Goal: Transaction & Acquisition: Purchase product/service

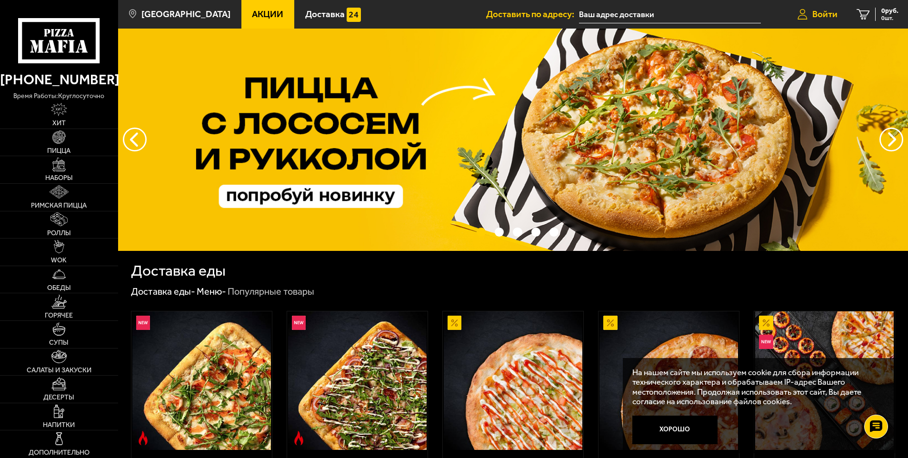
click at [820, 10] on span "Войти" at bounding box center [824, 14] width 25 height 9
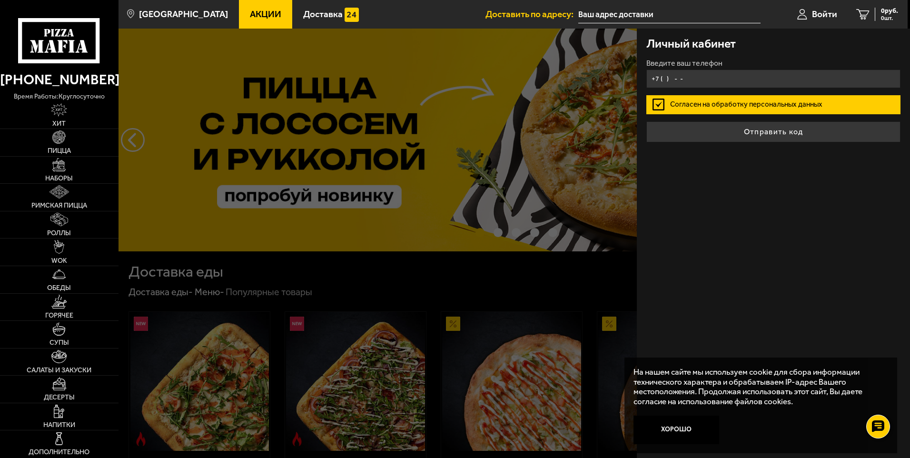
click at [699, 82] on input "+7 ( ) - -" at bounding box center [773, 78] width 254 height 19
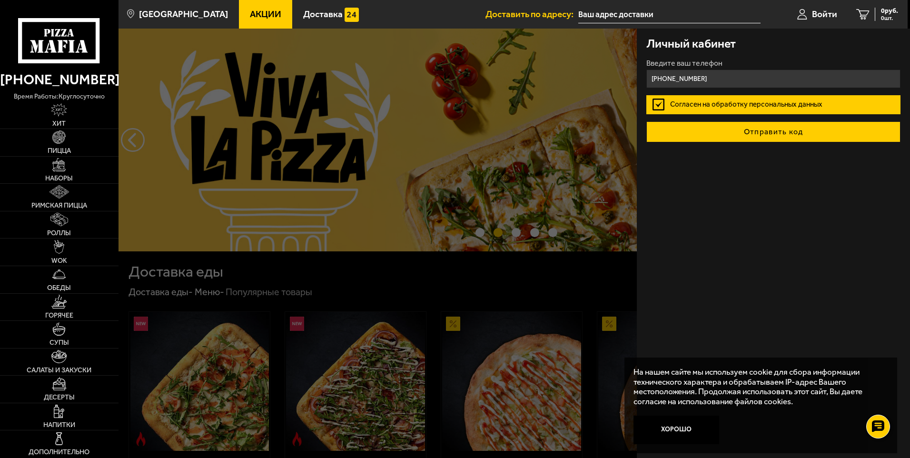
type input "+7 (921) 580-45-68"
click at [745, 135] on button "Отправить код" at bounding box center [773, 131] width 254 height 21
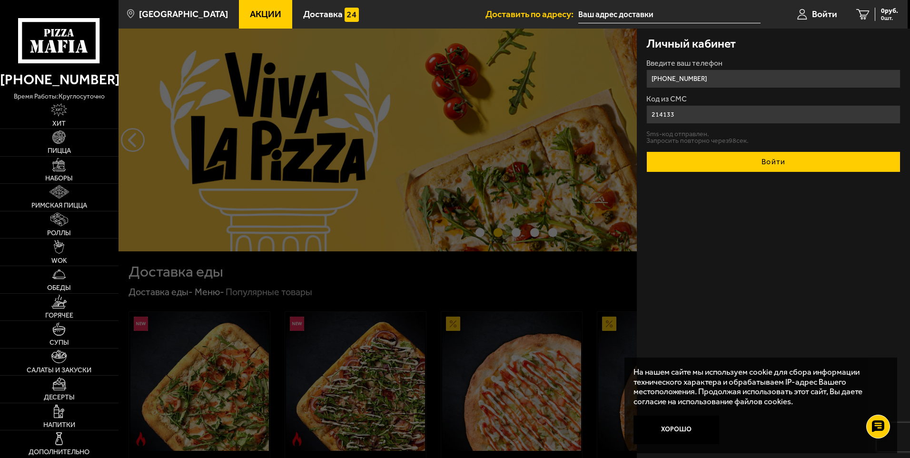
type input "214133"
click at [719, 167] on button "Войти" at bounding box center [773, 161] width 254 height 21
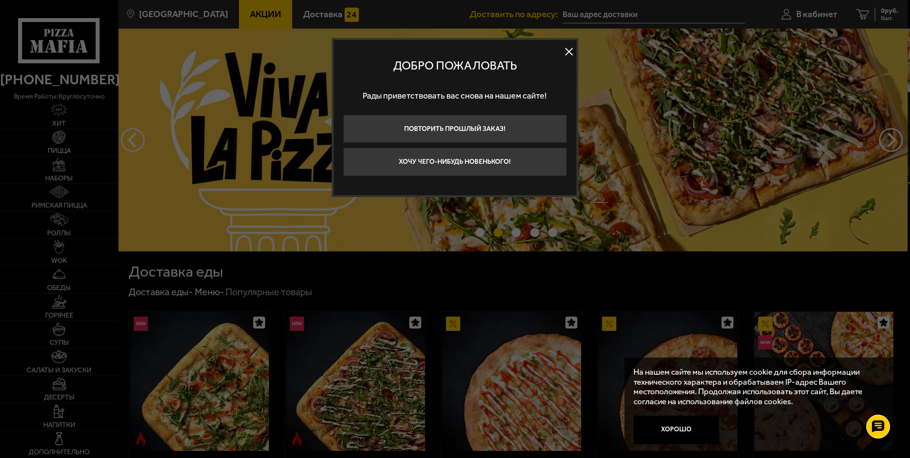
click at [570, 50] on button at bounding box center [569, 52] width 14 height 14
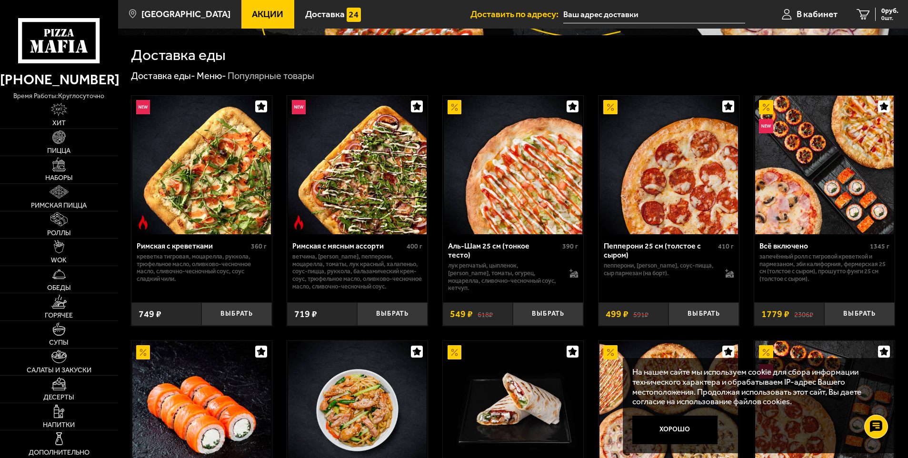
scroll to position [48, 0]
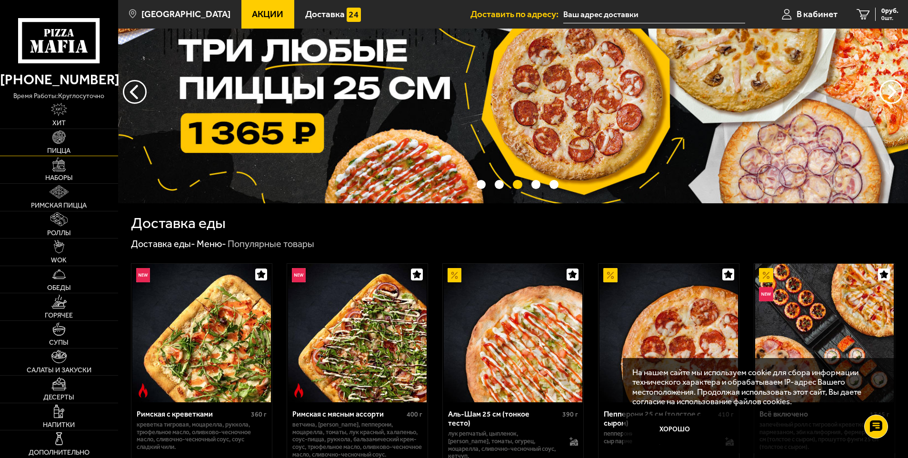
click at [80, 138] on link "Пицца" at bounding box center [59, 142] width 118 height 27
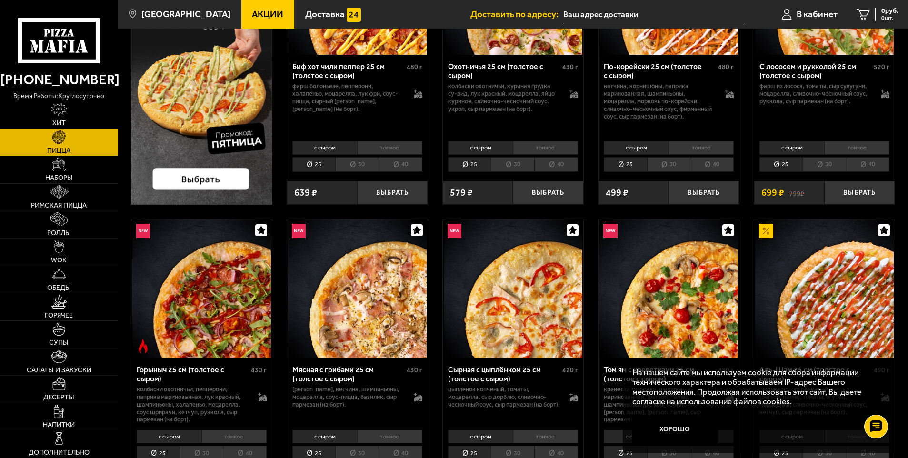
scroll to position [48, 0]
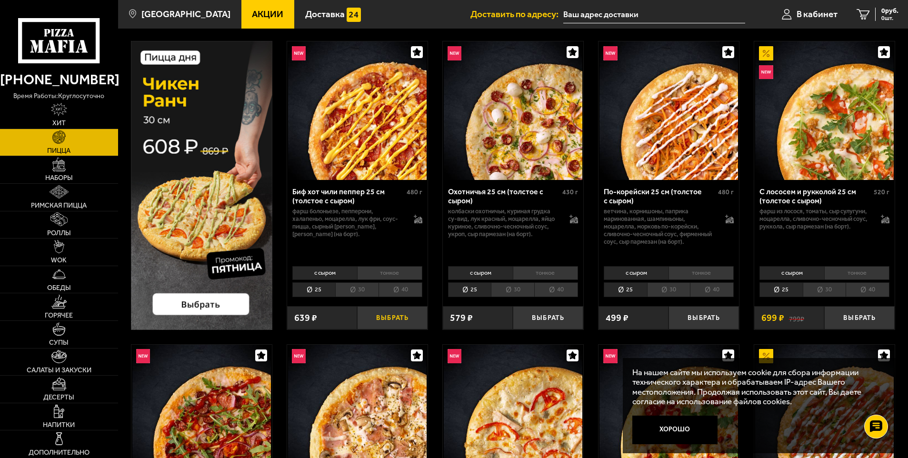
click at [392, 318] on button "Выбрать" at bounding box center [392, 317] width 70 height 23
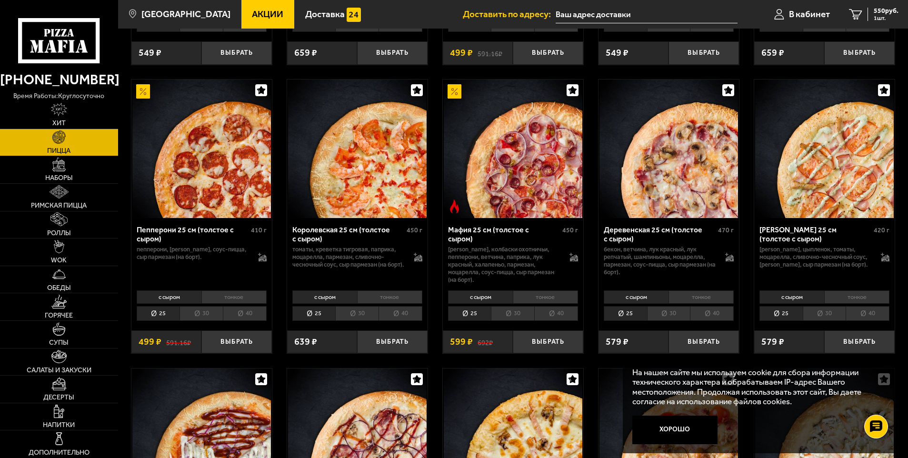
scroll to position [1095, 0]
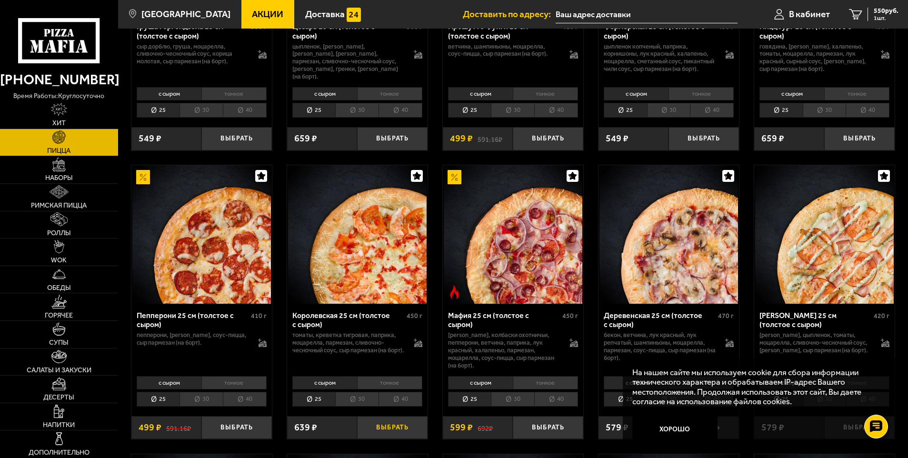
click at [397, 430] on button "Выбрать" at bounding box center [392, 427] width 70 height 23
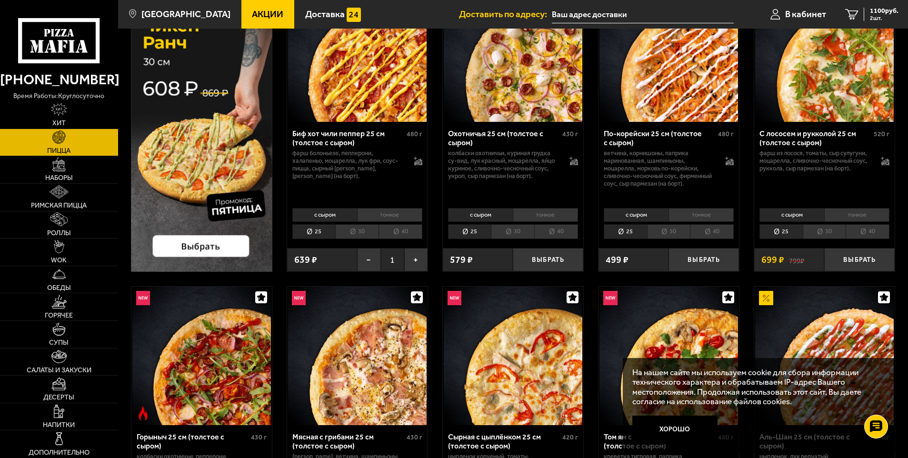
scroll to position [286, 0]
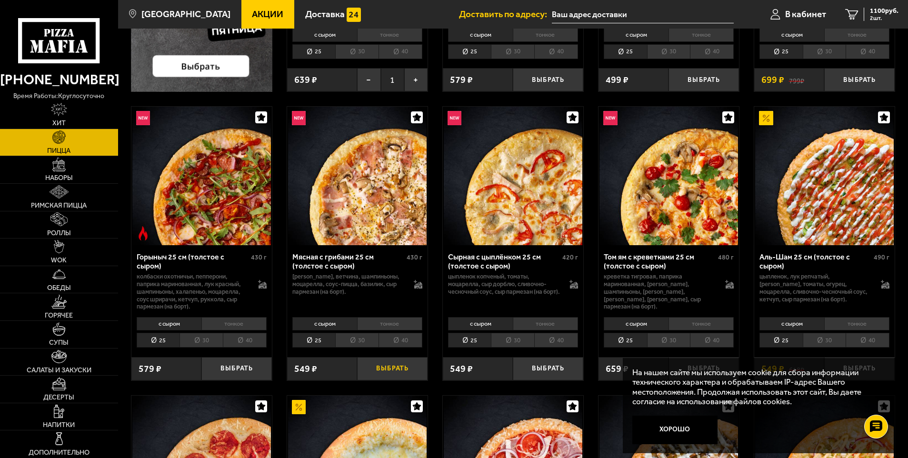
click at [389, 370] on button "Выбрать" at bounding box center [392, 368] width 70 height 23
click at [889, 15] on div "1365 руб. 3 шт." at bounding box center [880, 14] width 35 height 13
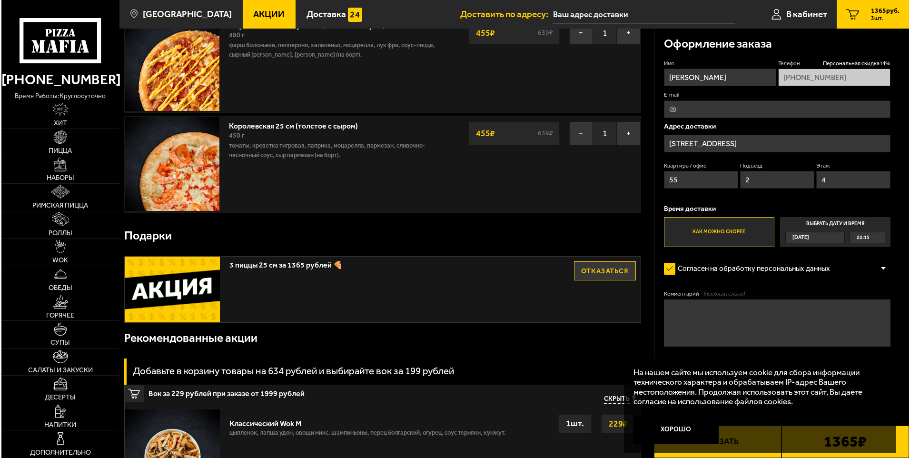
scroll to position [190, 0]
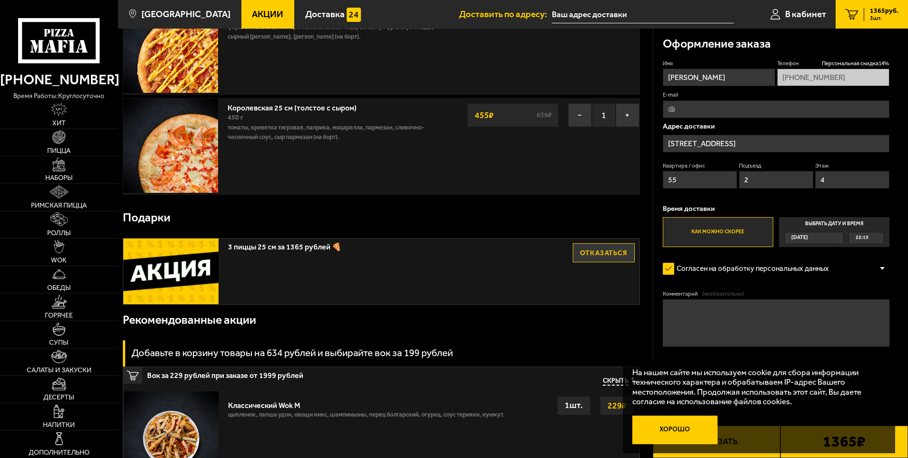
click at [682, 428] on button "Хорошо" at bounding box center [674, 430] width 85 height 29
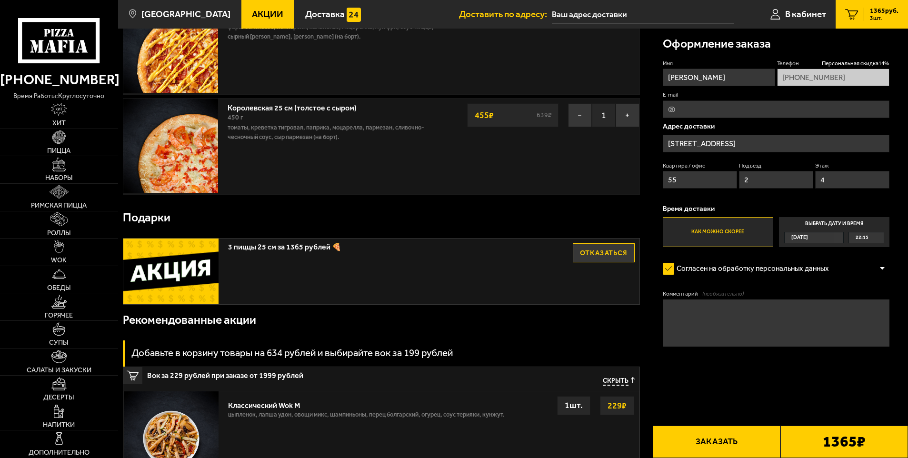
click at [721, 435] on button "Заказать" at bounding box center [717, 442] width 128 height 32
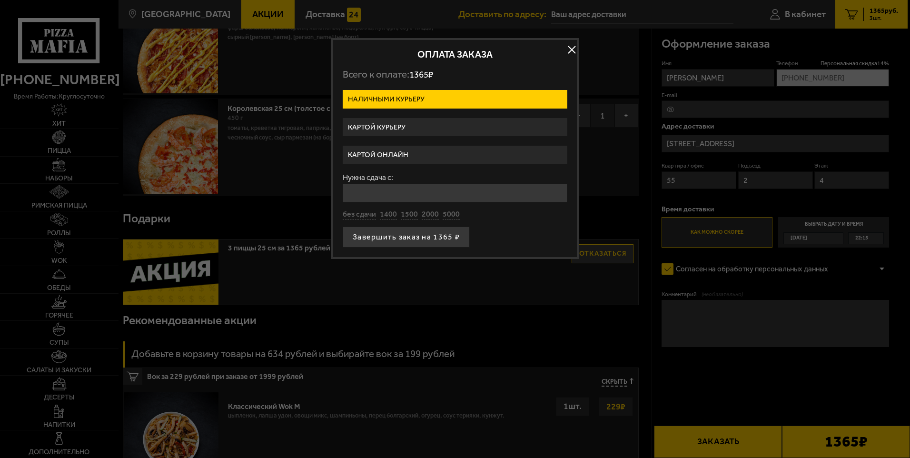
click at [374, 157] on label "Картой онлайн" at bounding box center [455, 155] width 225 height 19
click at [0, 0] on input "Картой онлайн" at bounding box center [0, 0] width 0 height 0
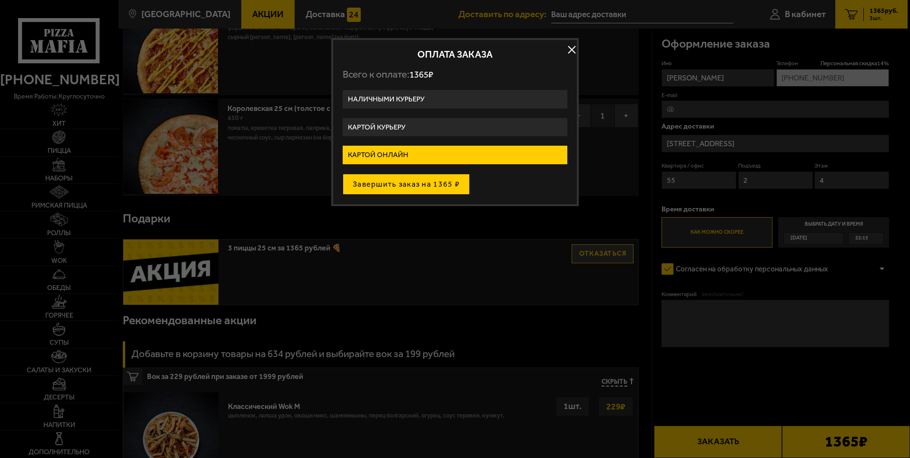
click at [421, 188] on button "Завершить заказ на 1365 ₽" at bounding box center [406, 184] width 127 height 21
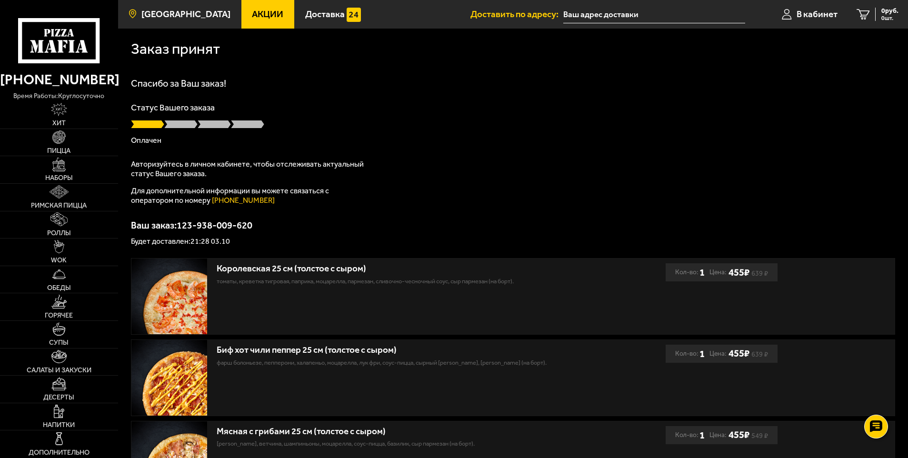
click at [180, 11] on span "[GEOGRAPHIC_DATA]" at bounding box center [185, 14] width 89 height 9
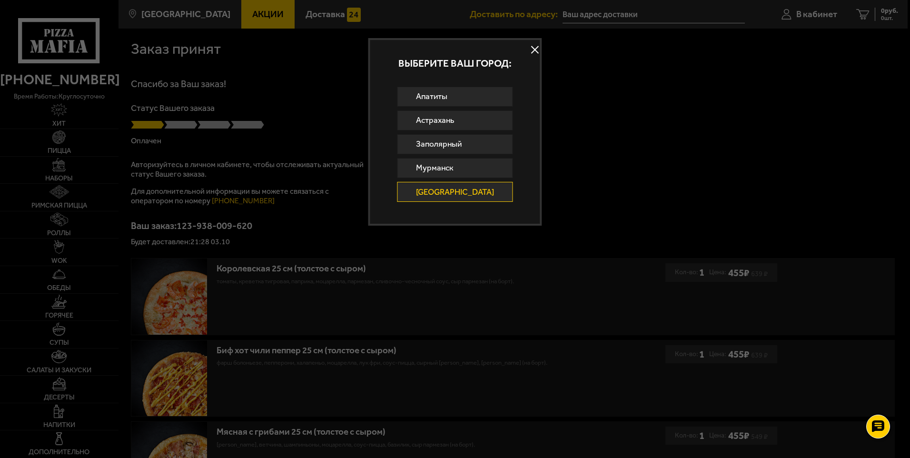
click at [529, 42] on div "Выберите ваш город:" at bounding box center [455, 63] width 170 height 47
click at [534, 50] on button at bounding box center [535, 50] width 14 height 14
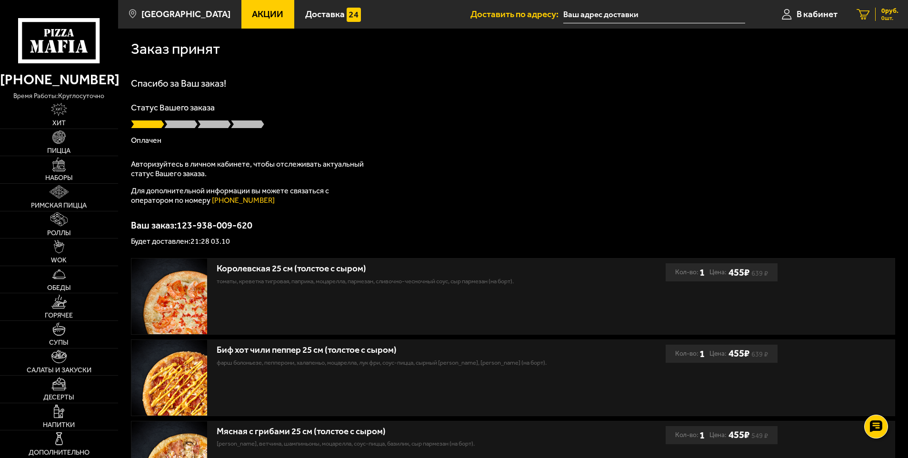
click at [877, 14] on div "0 руб. 0 шт." at bounding box center [886, 14] width 23 height 13
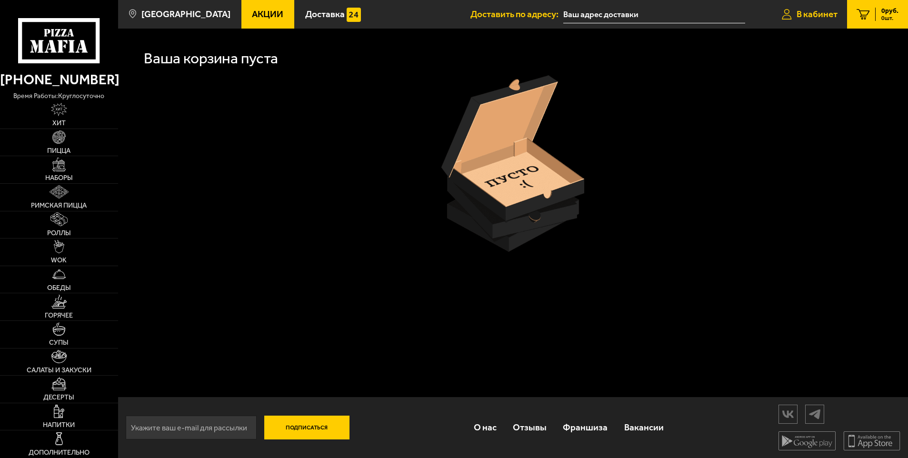
click at [822, 18] on span "В кабинет" at bounding box center [816, 14] width 41 height 9
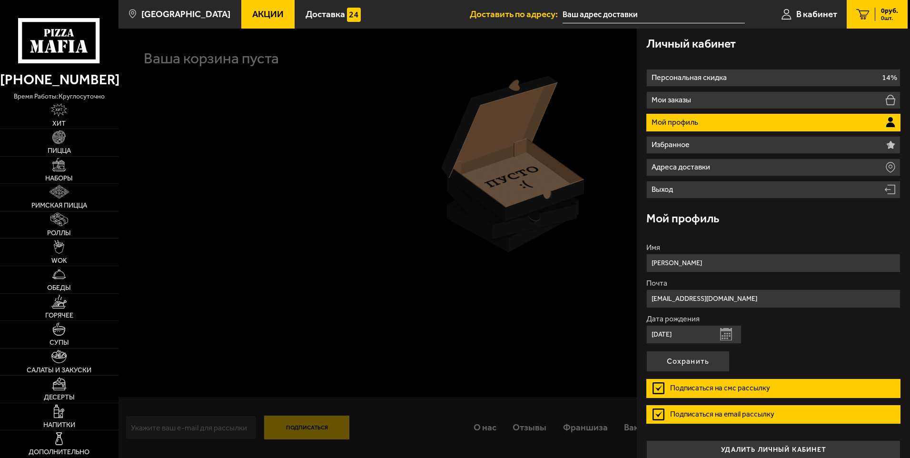
click at [697, 123] on p "Мой профиль" at bounding box center [676, 123] width 49 height 8
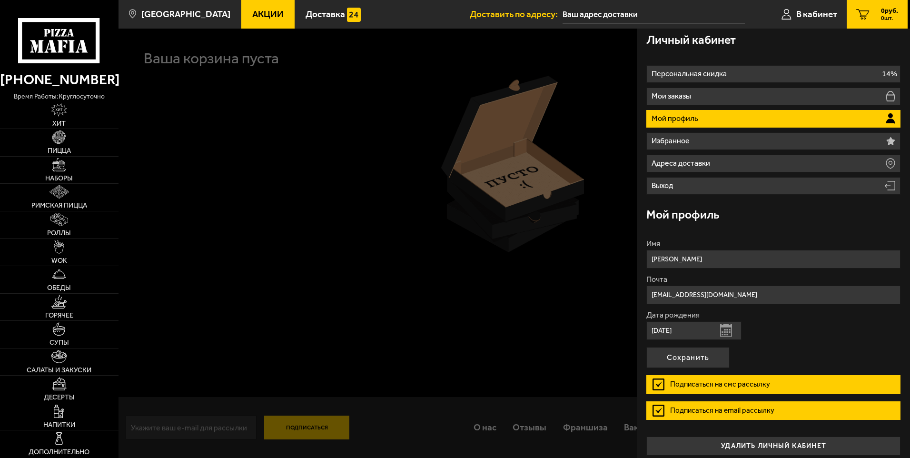
scroll to position [11, 0]
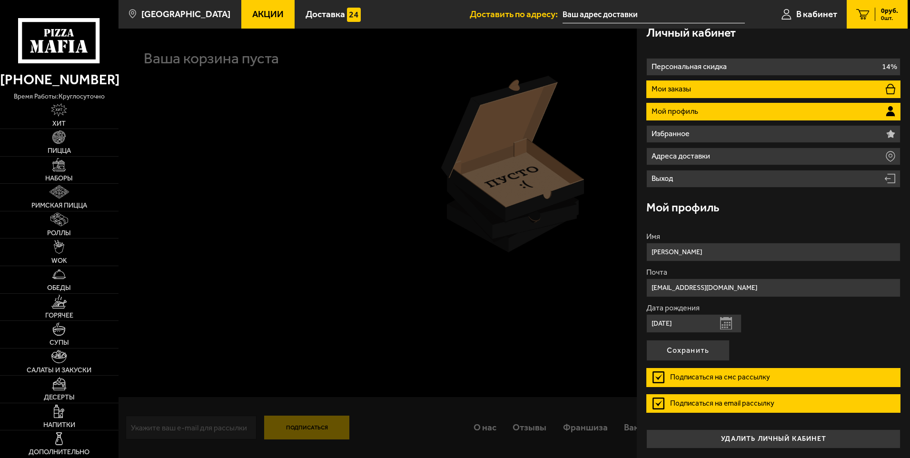
click at [702, 81] on li "Мои заказы" at bounding box center [773, 89] width 254 height 18
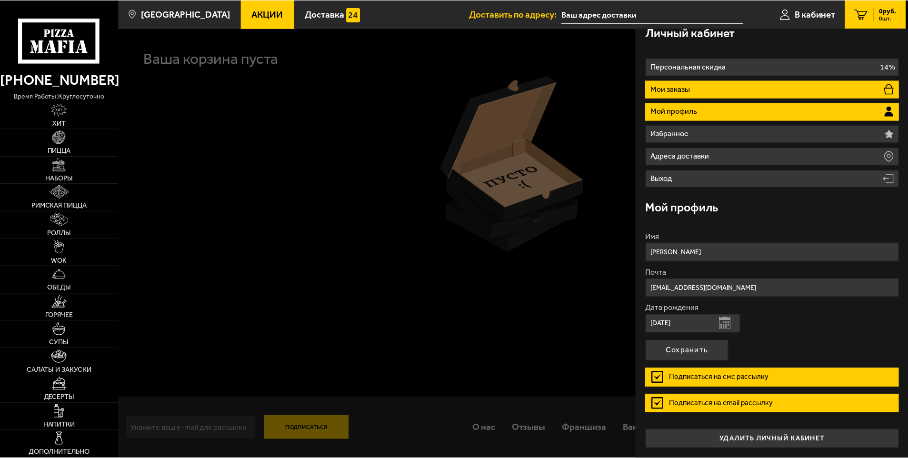
scroll to position [0, 0]
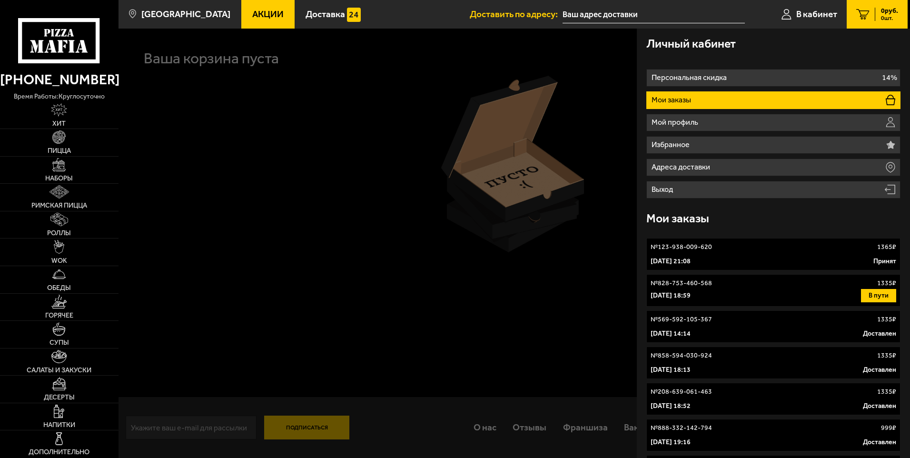
click at [733, 256] on link "№ 123-938-009-620 1365 ₽ 3 октября 2025 г. 21:08 Принят" at bounding box center [773, 254] width 254 height 32
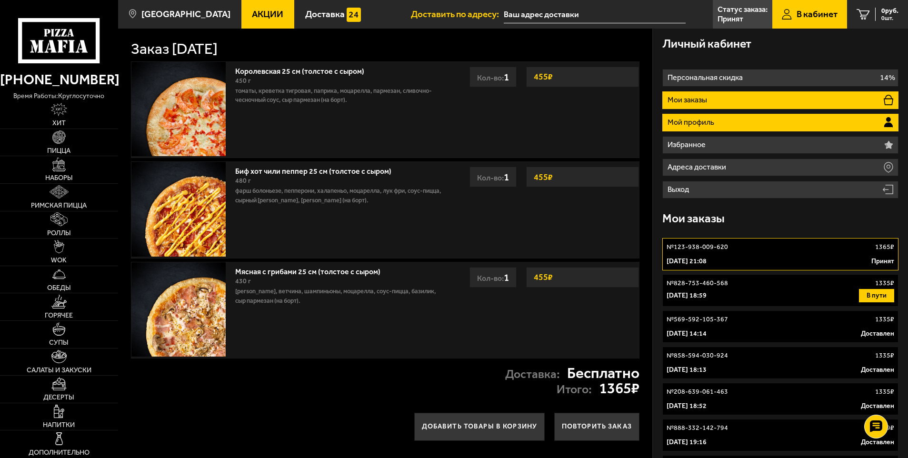
click at [705, 115] on li "Мой профиль" at bounding box center [780, 123] width 237 height 18
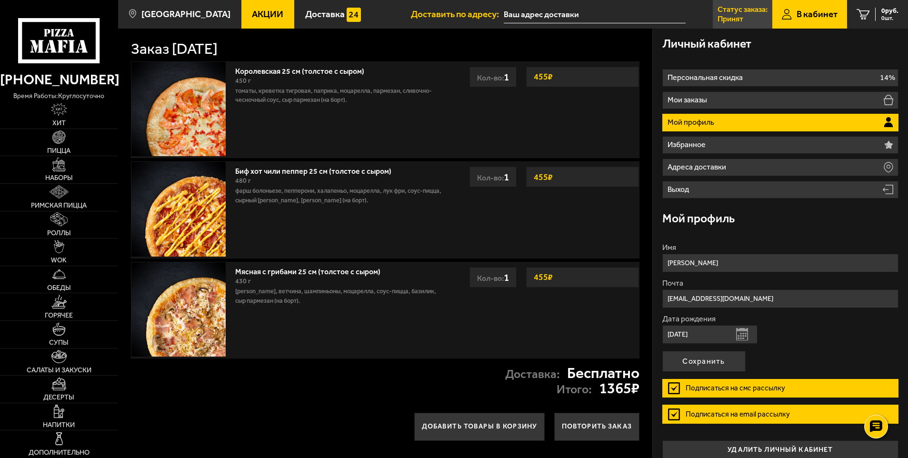
click at [762, 17] on link "Статус заказа: Принят" at bounding box center [742, 14] width 59 height 29
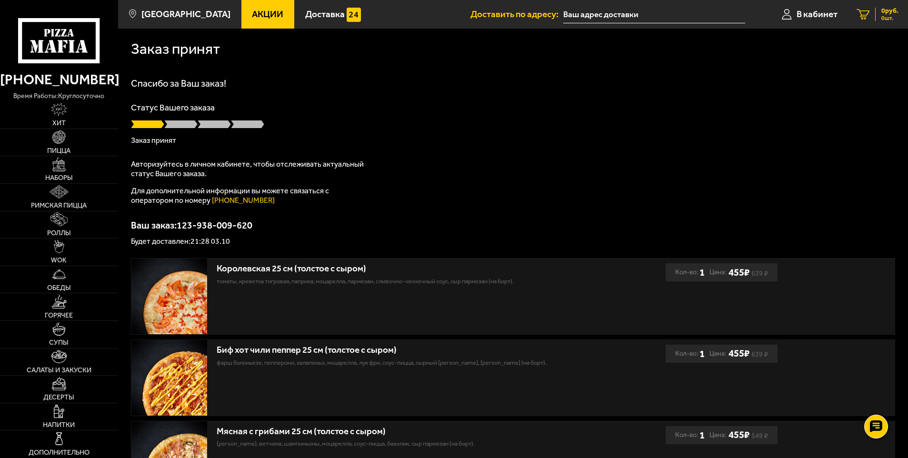
click at [863, 14] on icon at bounding box center [862, 14] width 13 height 11
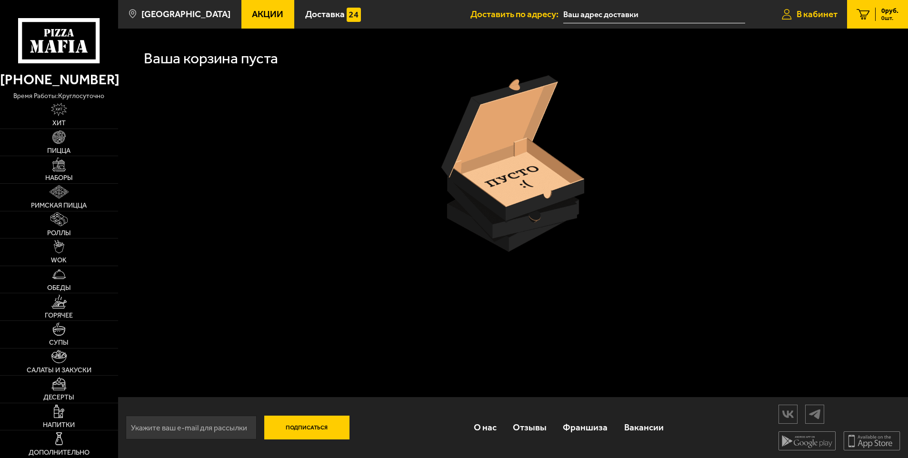
click at [790, 10] on icon at bounding box center [787, 14] width 10 height 11
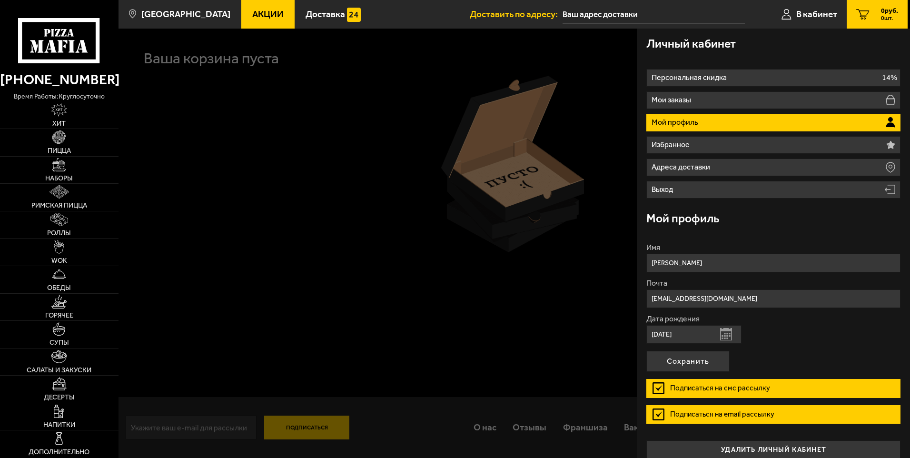
click at [530, 17] on span "Доставить по адресу:" at bounding box center [516, 14] width 93 height 9
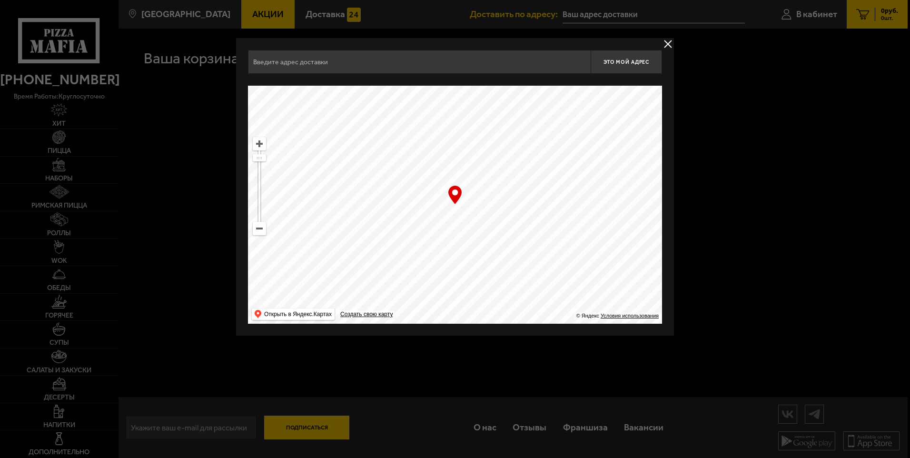
click at [671, 44] on button "delivery type" at bounding box center [668, 44] width 12 height 12
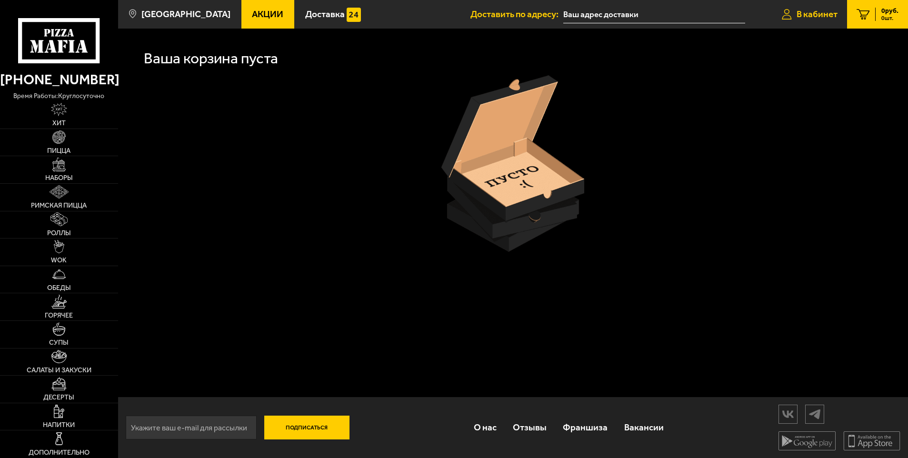
click at [821, 13] on span "В кабинет" at bounding box center [816, 14] width 41 height 9
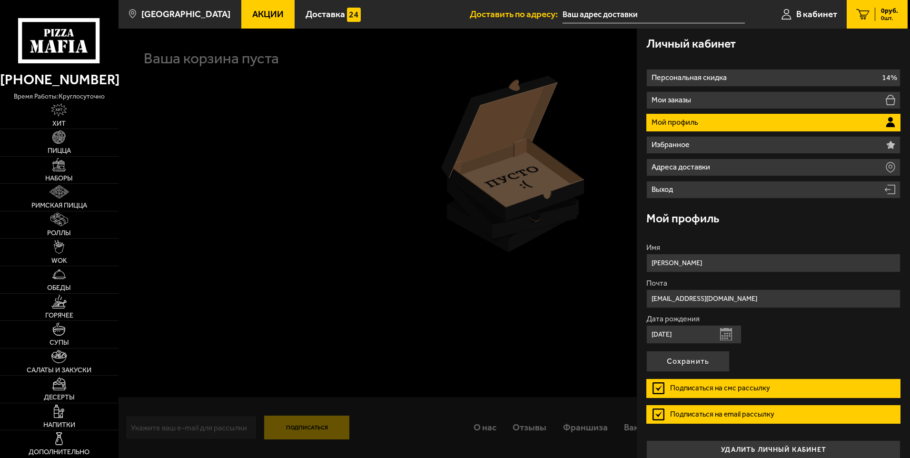
click at [491, 198] on div at bounding box center [574, 258] width 910 height 458
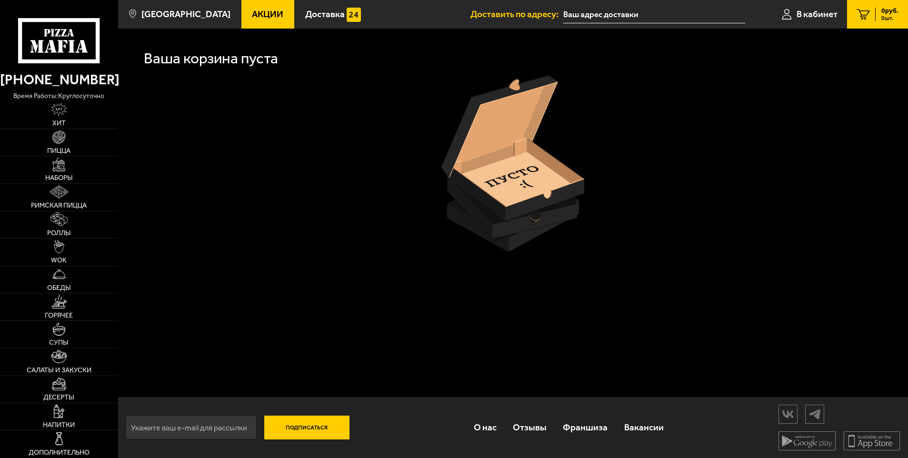
drag, startPoint x: 852, startPoint y: 25, endPoint x: 859, endPoint y: 19, distance: 9.4
click at [854, 22] on link "0 руб. 0 шт." at bounding box center [877, 14] width 61 height 29
click at [69, 139] on link "Пицца" at bounding box center [59, 142] width 118 height 27
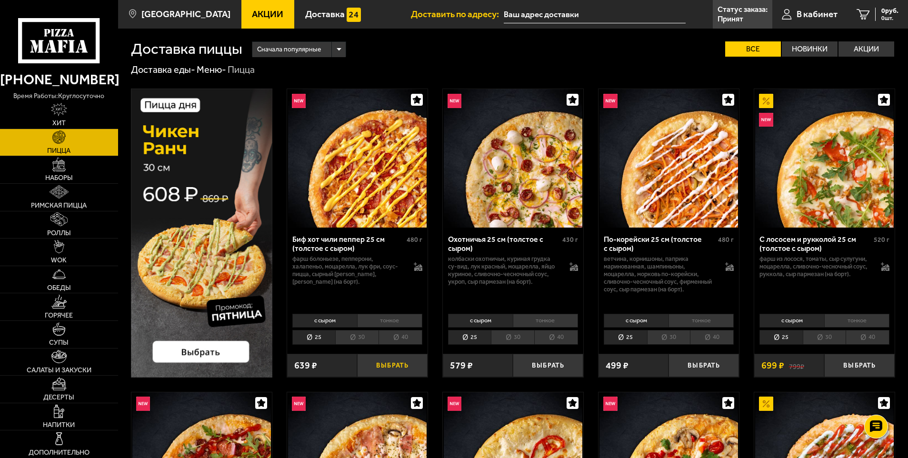
drag, startPoint x: 410, startPoint y: 369, endPoint x: 426, endPoint y: 369, distance: 15.2
click at [410, 369] on button "Выбрать" at bounding box center [392, 365] width 70 height 23
click at [877, 8] on span "550 руб." at bounding box center [885, 11] width 25 height 7
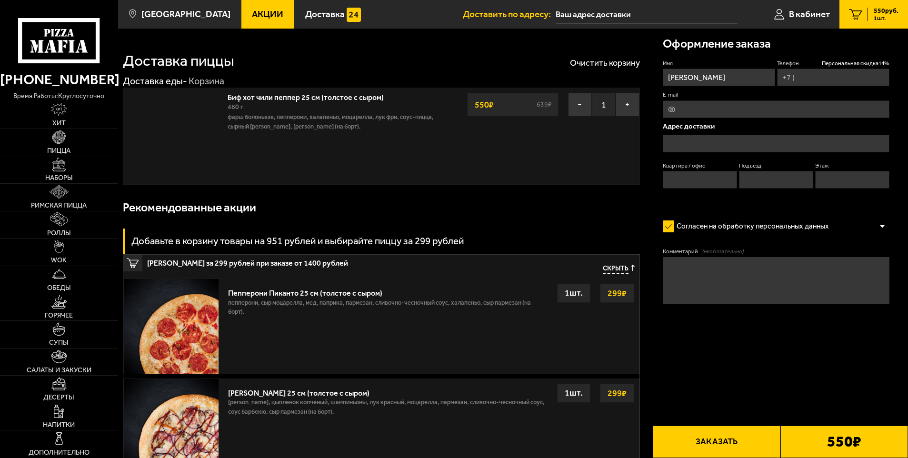
type input "+7 (921) 580-45-68"
type input "Школьная улица, 104к2"
type input "55"
type input "2"
type input "4"
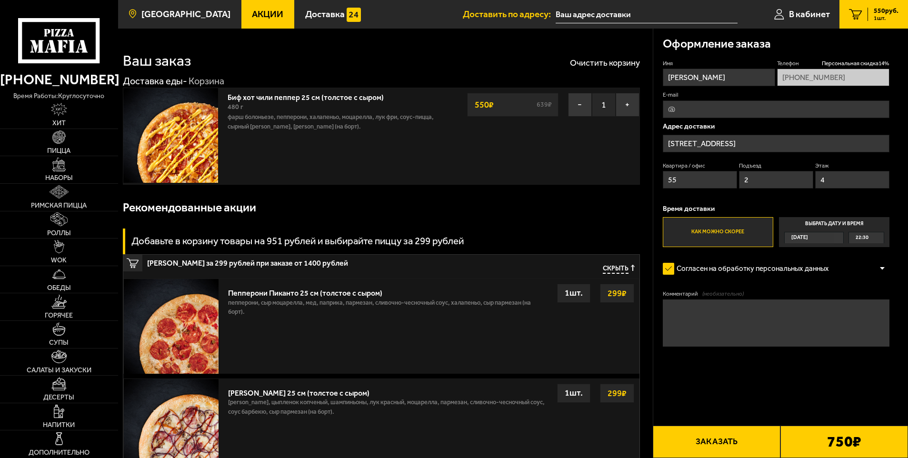
click at [186, 6] on link "[GEOGRAPHIC_DATA]" at bounding box center [179, 14] width 123 height 29
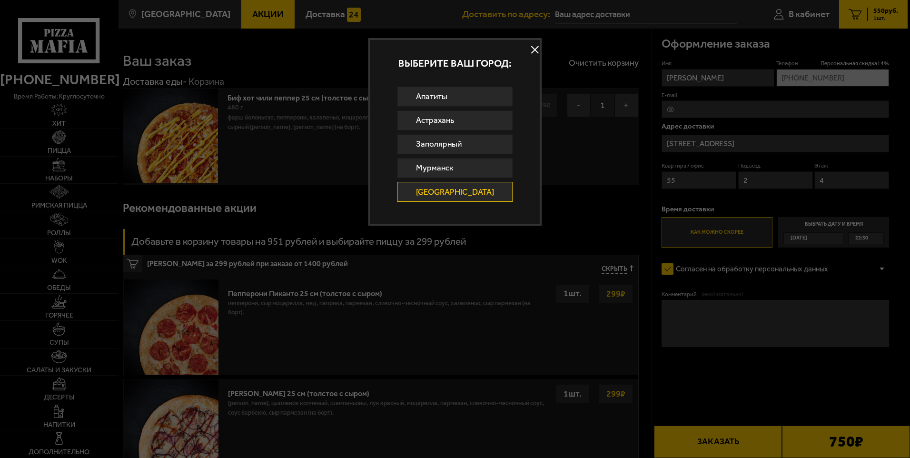
click at [536, 45] on div at bounding box center [455, 229] width 910 height 458
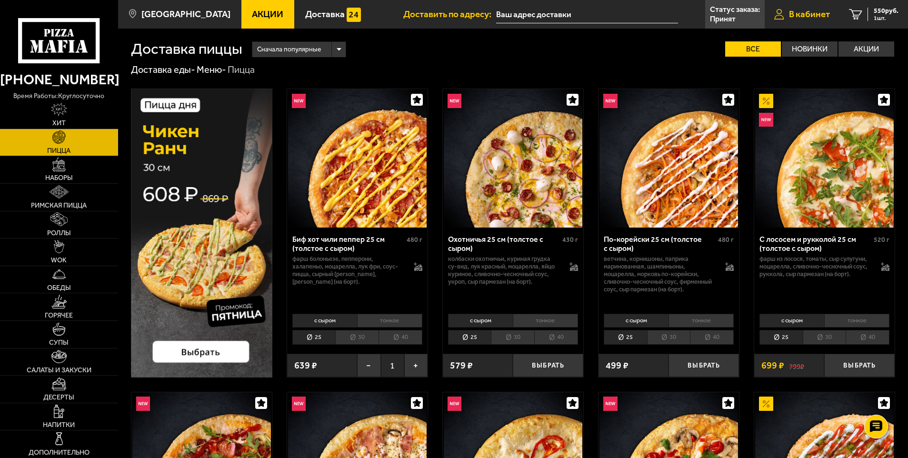
click at [802, 10] on span "В кабинет" at bounding box center [809, 14] width 41 height 9
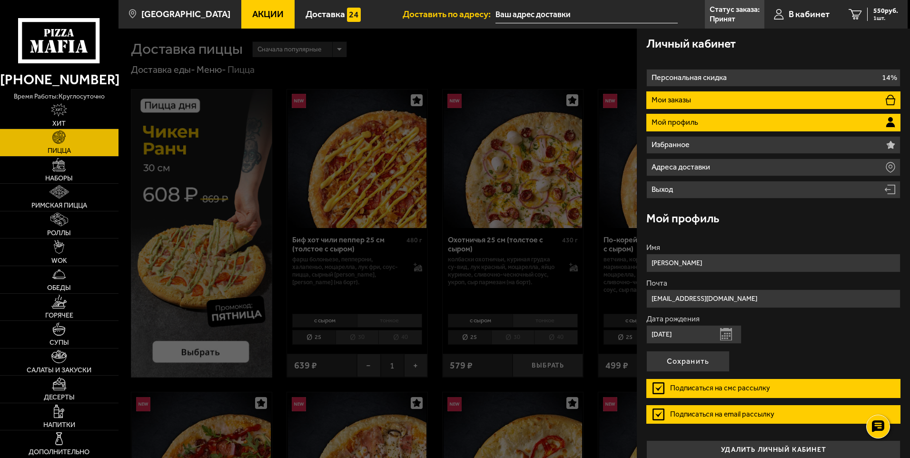
click at [692, 101] on p "Мои заказы" at bounding box center [673, 100] width 42 height 8
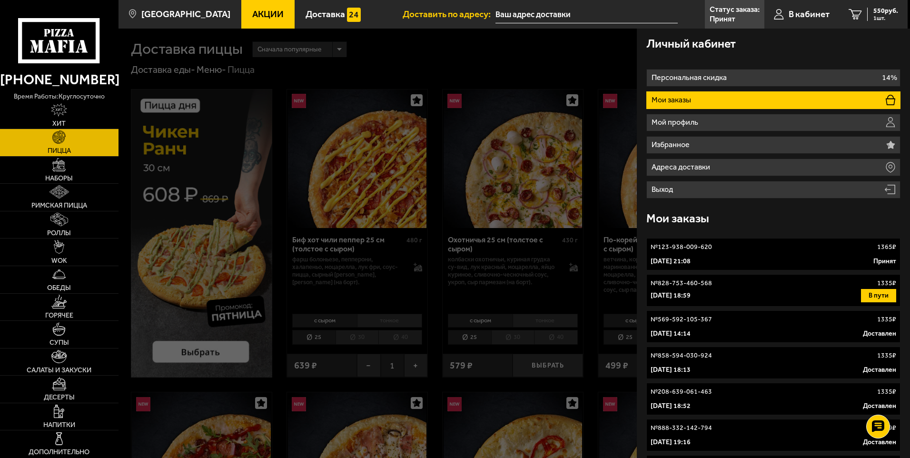
click at [740, 255] on link "№ 123-938-009-620 1365 ₽ 3 октября 2025 г. 21:08 Принят" at bounding box center [773, 254] width 254 height 32
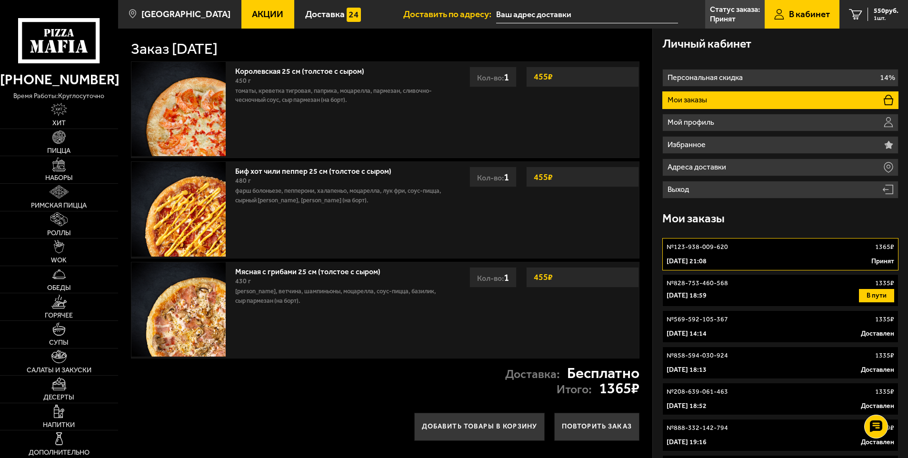
click at [781, 246] on div "№ 123-938-009-620 1365 ₽" at bounding box center [780, 247] width 228 height 10
click at [780, 282] on div "№ 828-753-460-568 1335 ₽" at bounding box center [780, 283] width 228 height 10
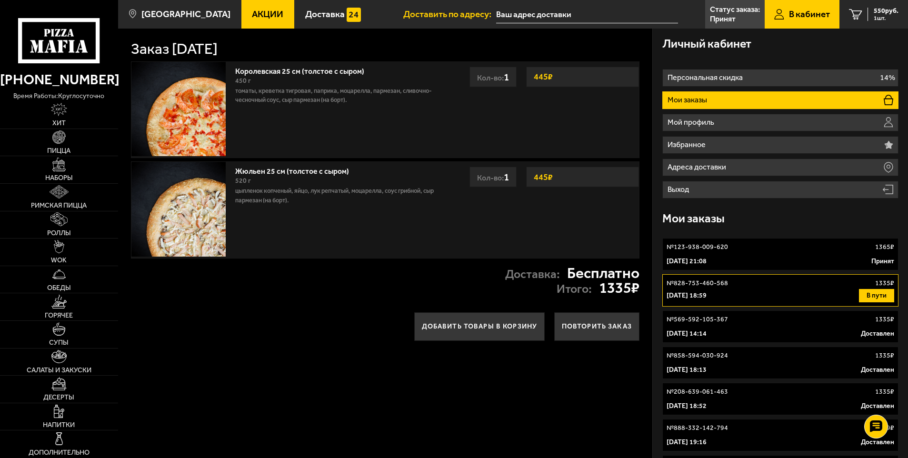
click at [770, 258] on div "3 октября 2025 г. 21:08 Принят" at bounding box center [780, 262] width 228 height 10
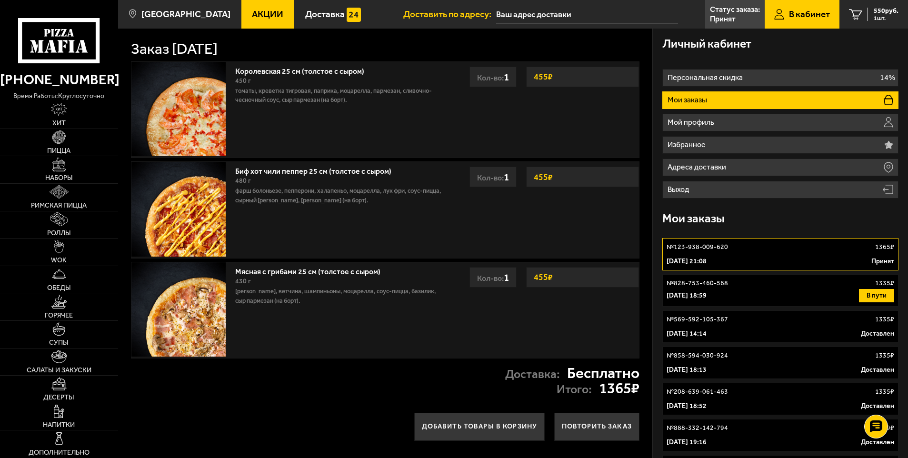
click at [714, 99] on li "Мои заказы" at bounding box center [780, 100] width 237 height 18
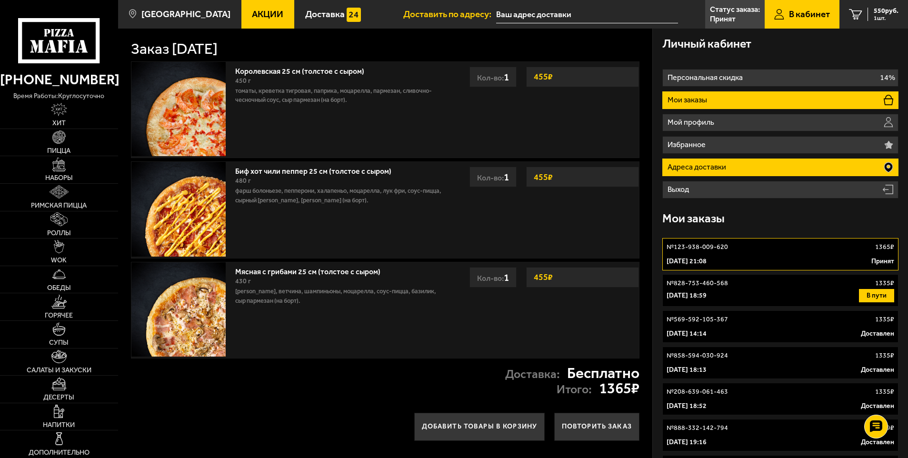
click at [732, 165] on li "Адреса доставки" at bounding box center [780, 168] width 237 height 18
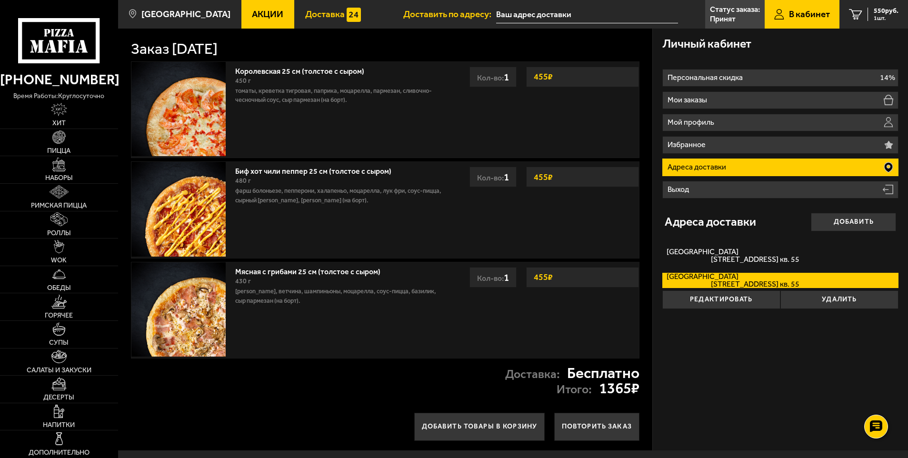
click at [294, 14] on link "Доставка" at bounding box center [333, 14] width 78 height 29
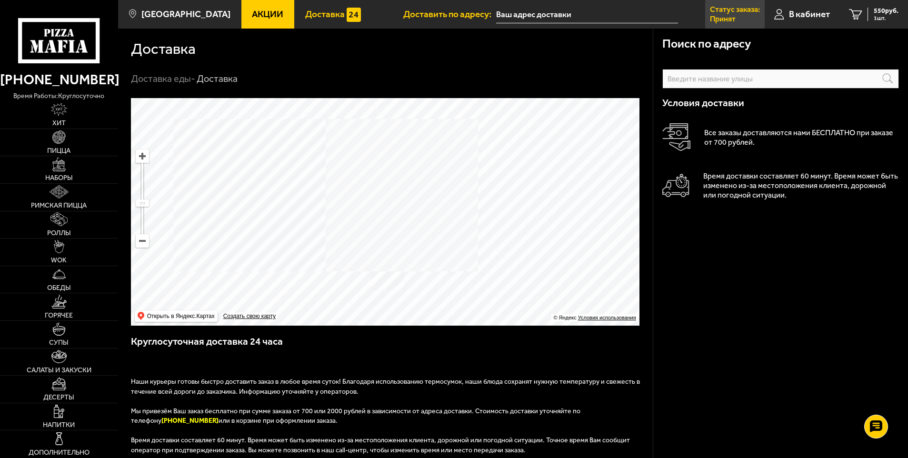
click at [740, 18] on link "Статус заказа: Принят" at bounding box center [734, 14] width 59 height 29
